Goal: Check status: Check status

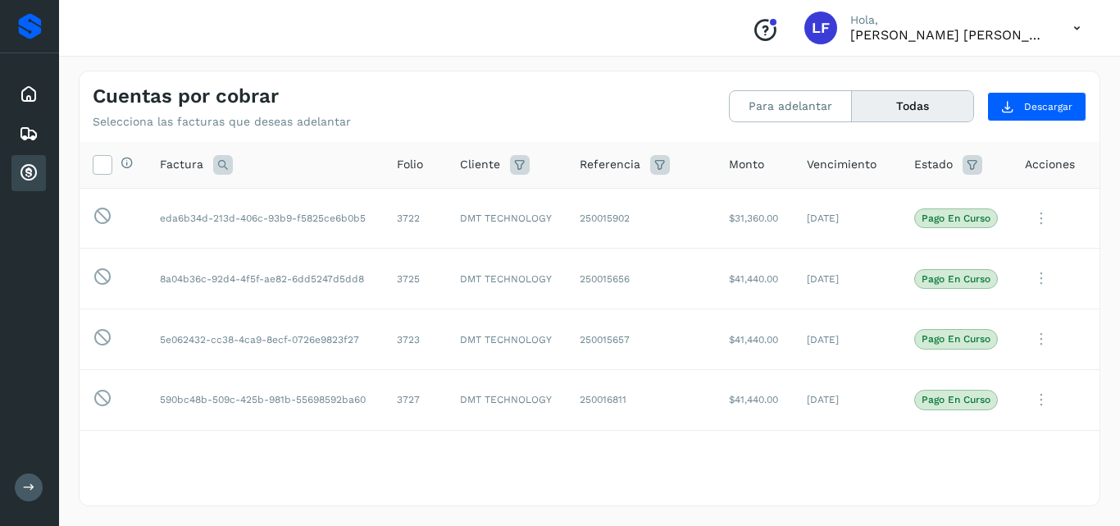
click at [904, 100] on button "Todas" at bounding box center [912, 106] width 121 height 30
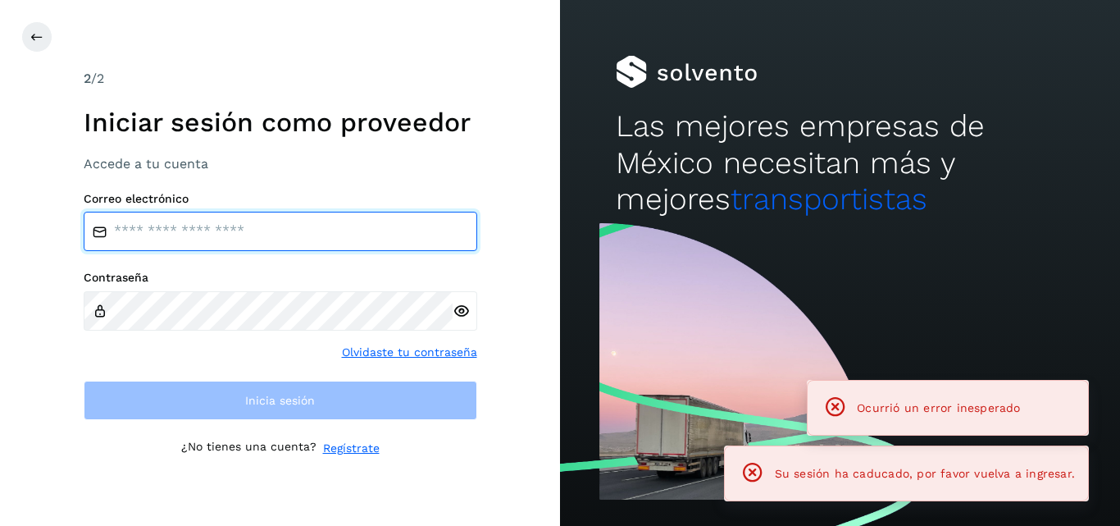
click at [192, 236] on input "email" at bounding box center [281, 231] width 394 height 39
type input "**********"
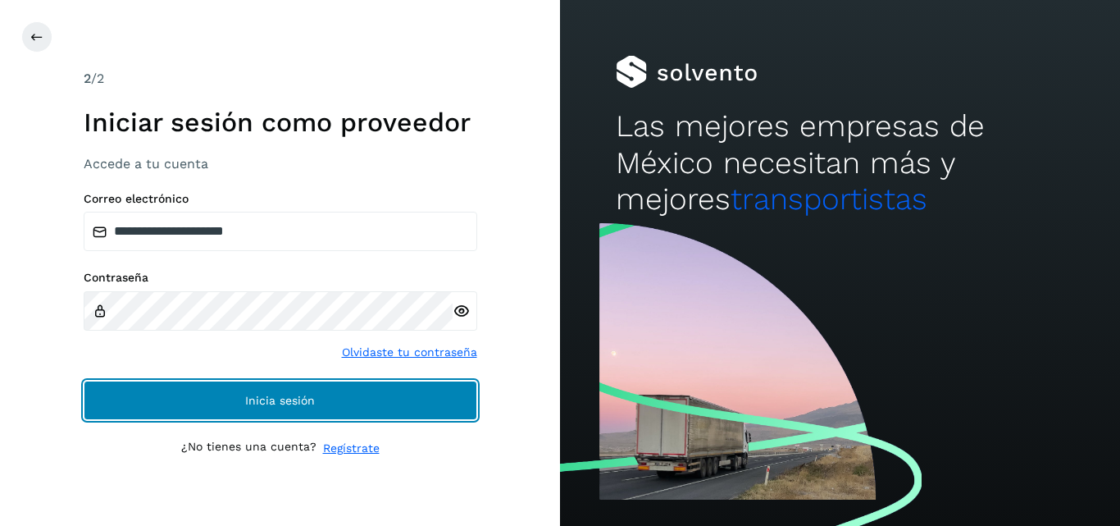
click at [249, 408] on button "Inicia sesión" at bounding box center [281, 400] width 394 height 39
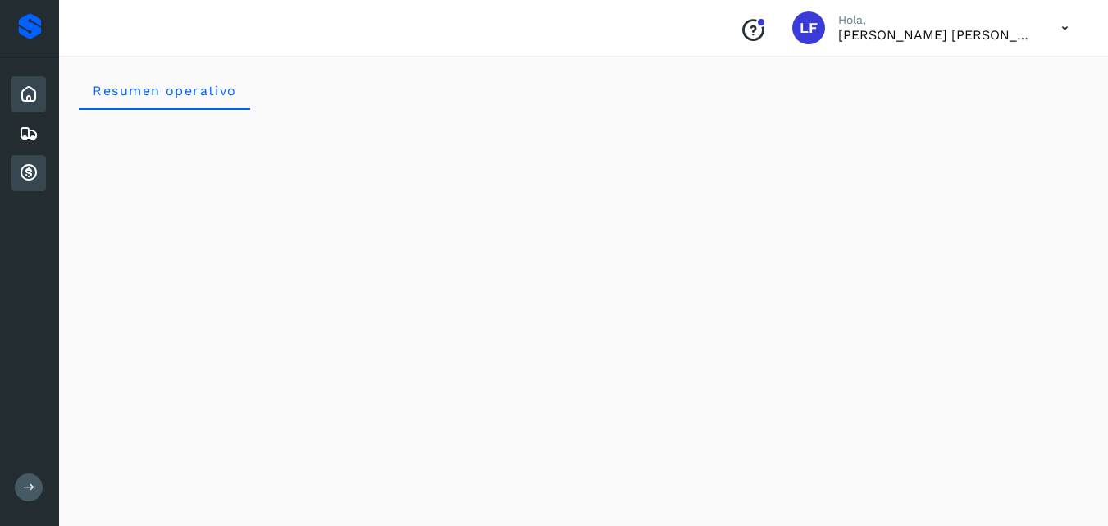
click at [29, 180] on icon at bounding box center [29, 173] width 20 height 20
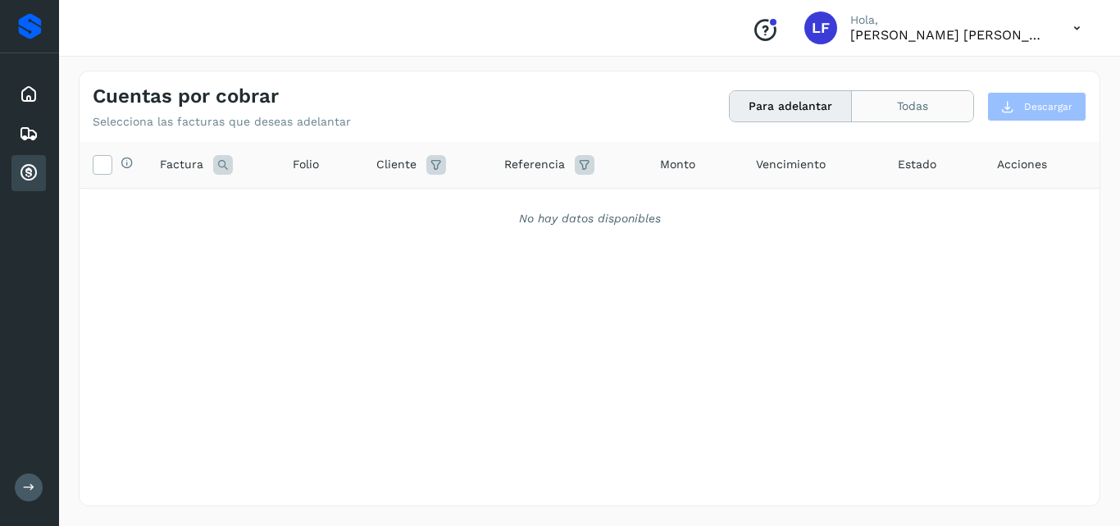
click at [884, 98] on button "Todas" at bounding box center [912, 106] width 121 height 30
